Goal: Transaction & Acquisition: Purchase product/service

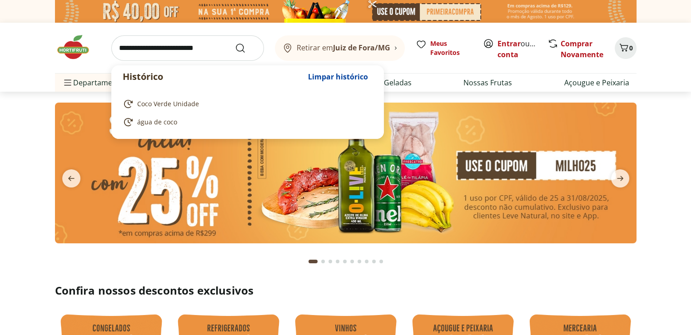
click at [136, 46] on input "search" at bounding box center [187, 47] width 153 height 25
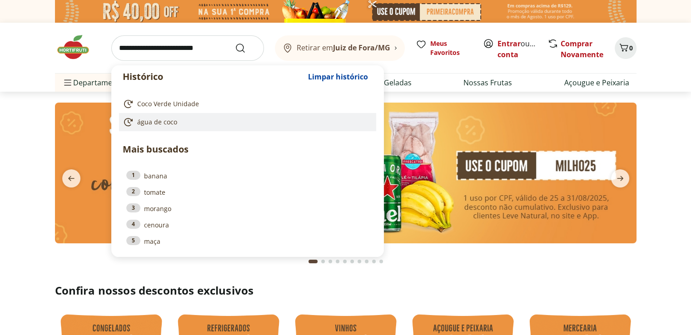
click at [156, 121] on span "água de coco" at bounding box center [157, 122] width 40 height 9
type input "**********"
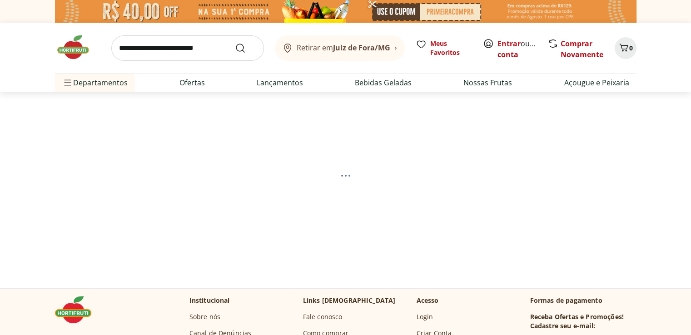
select select "**********"
